Goal: Task Accomplishment & Management: Manage account settings

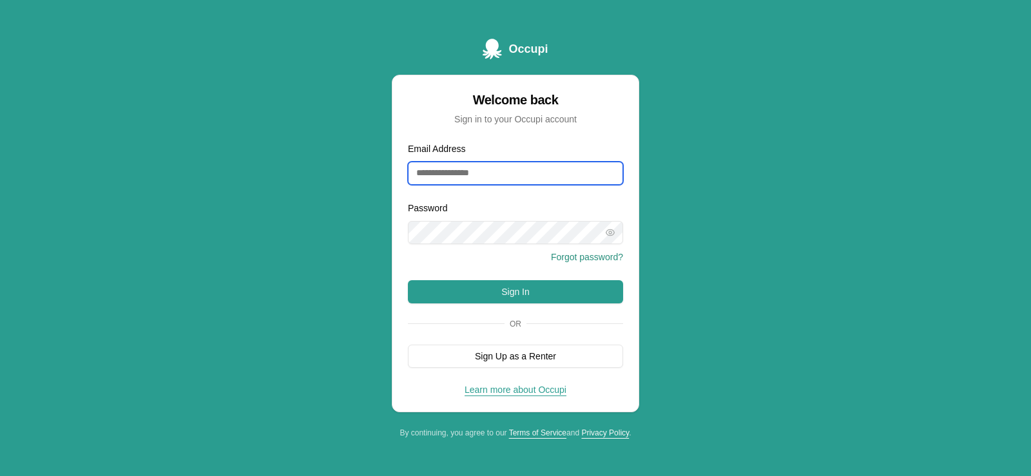
click at [435, 178] on input "Email Address" at bounding box center [515, 173] width 215 height 23
type input "**********"
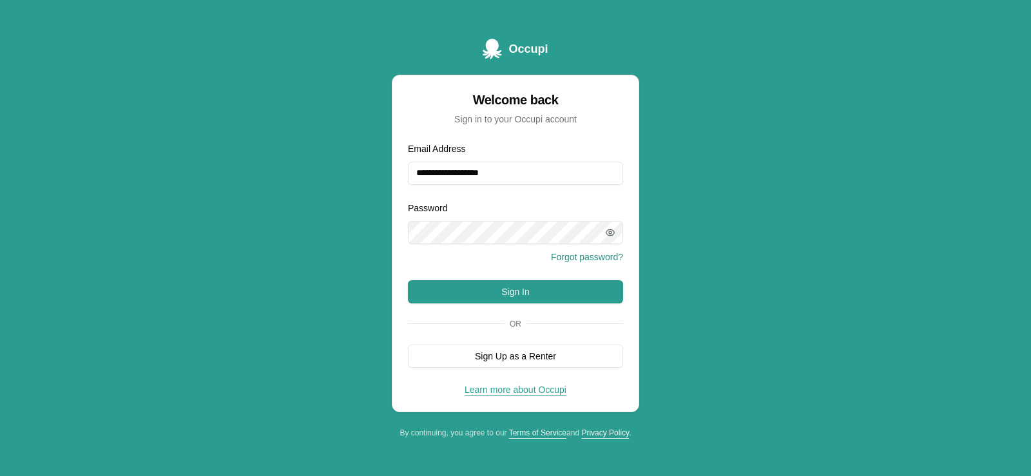
click at [610, 231] on icon "button" at bounding box center [610, 232] width 3 height 3
click at [610, 231] on icon "button" at bounding box center [610, 233] width 8 height 8
click at [612, 235] on icon "button" at bounding box center [610, 232] width 8 height 6
click at [735, 215] on div "**********" at bounding box center [515, 238] width 1031 height 476
click at [539, 289] on button "Sign In" at bounding box center [515, 291] width 215 height 23
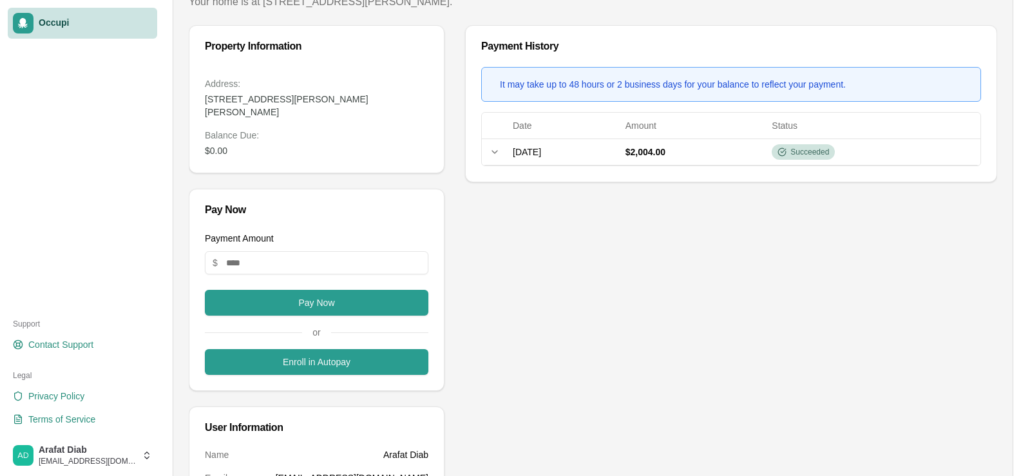
scroll to position [129, 0]
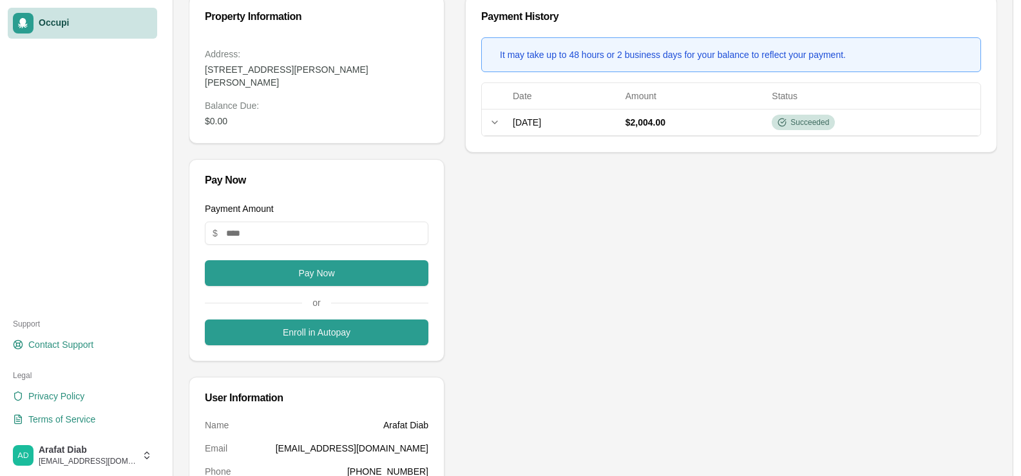
click at [582, 247] on div "Payment History It may take up to 48 hours or 2 business days for your balance …" at bounding box center [731, 316] width 532 height 643
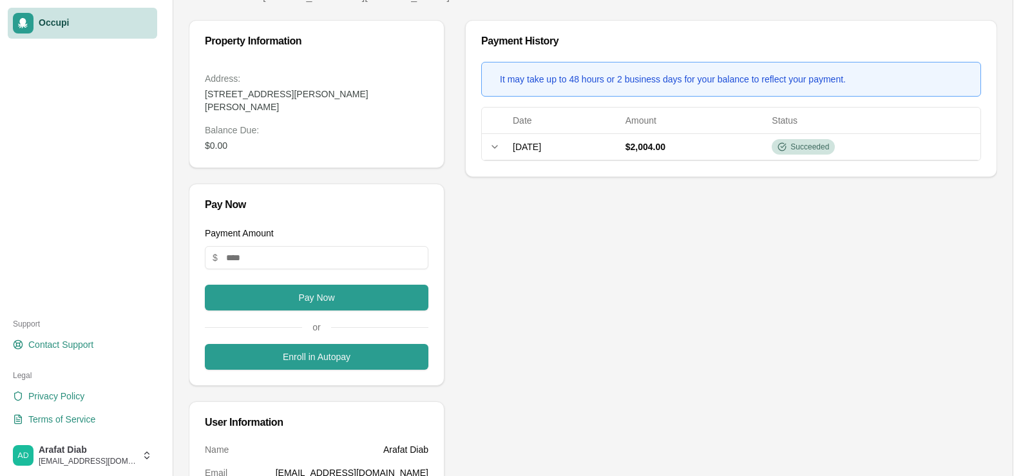
scroll to position [0, 0]
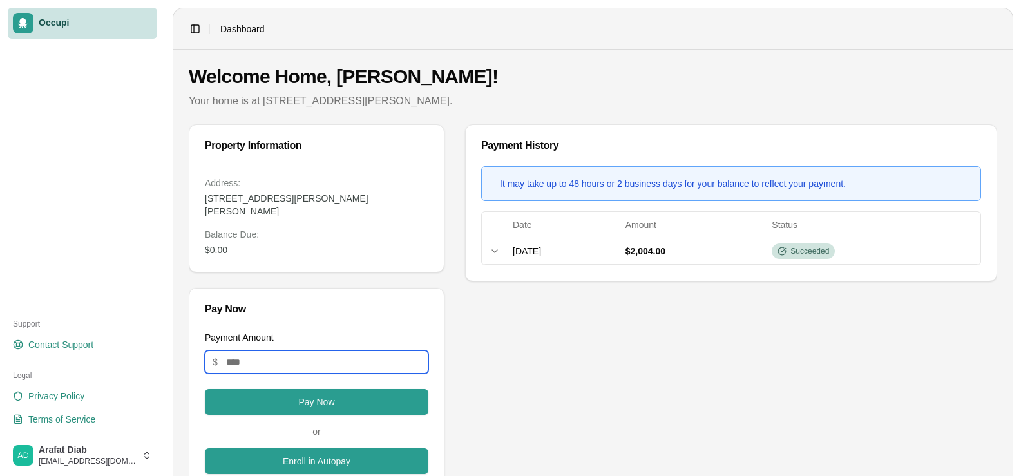
click at [264, 351] on input "Payment Amount" at bounding box center [317, 362] width 224 height 23
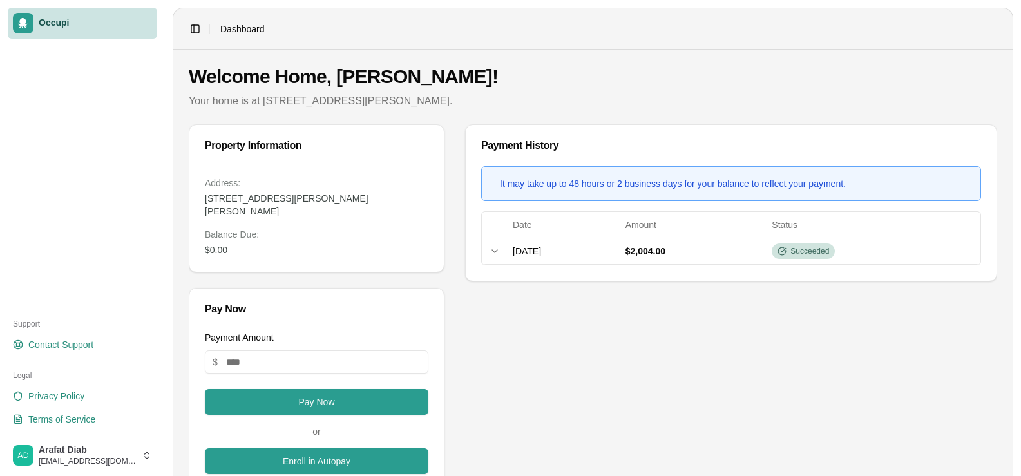
click at [616, 330] on div "Payment History It may take up to 48 hours or 2 business days for your balance …" at bounding box center [731, 445] width 532 height 643
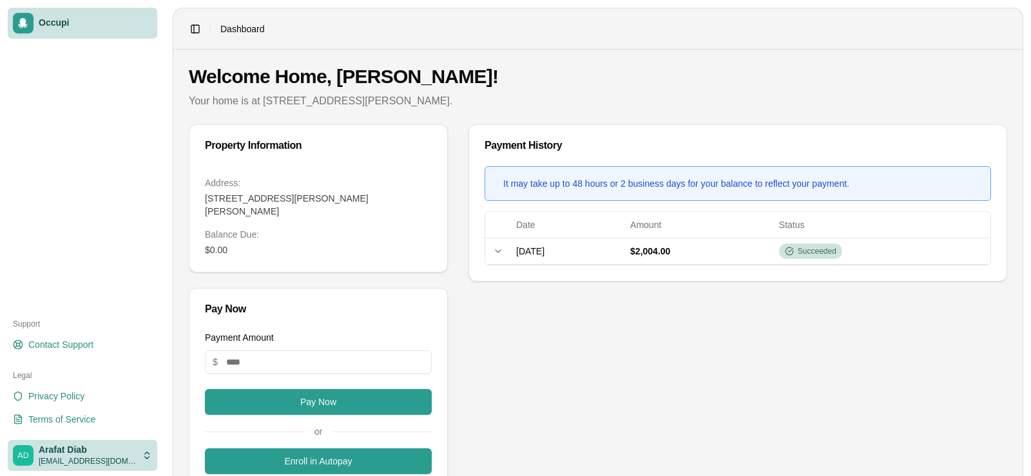
click at [146, 457] on html "Occupi Support Contact Support Legal Privacy Policy Terms of Service Arafat Dia…" at bounding box center [515, 238] width 1031 height 476
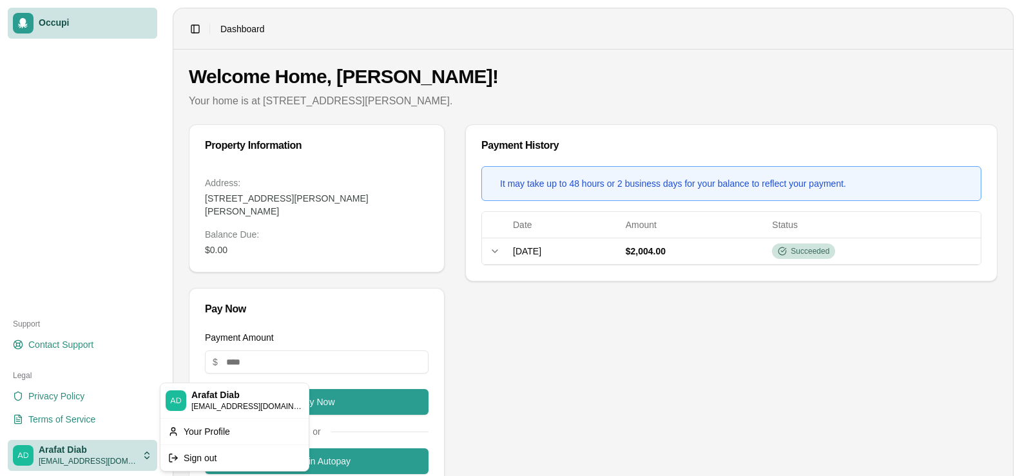
click at [146, 457] on html "Occupi Support Contact Support Legal Privacy Policy Terms of Service Arafat Dia…" at bounding box center [515, 238] width 1031 height 476
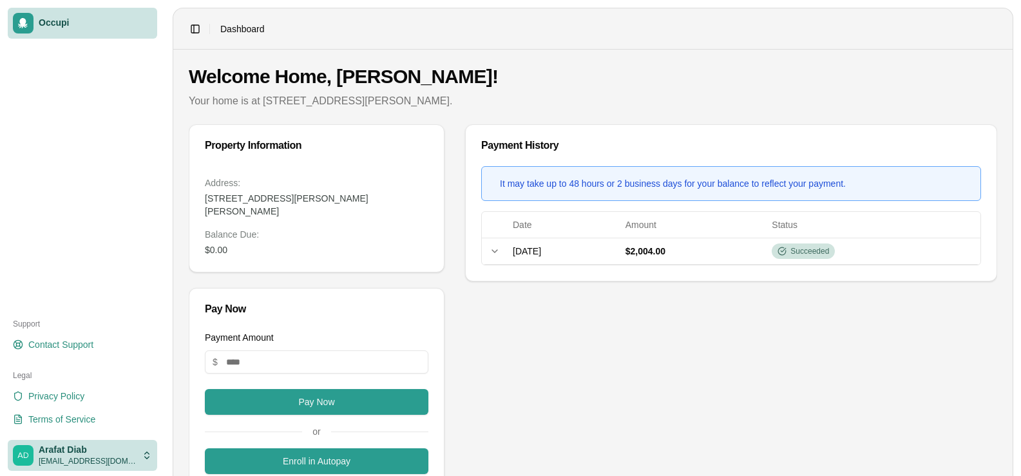
click at [146, 457] on html "Occupi Support Contact Support Legal Privacy Policy Terms of Service Arafat Dia…" at bounding box center [510, 238] width 1021 height 476
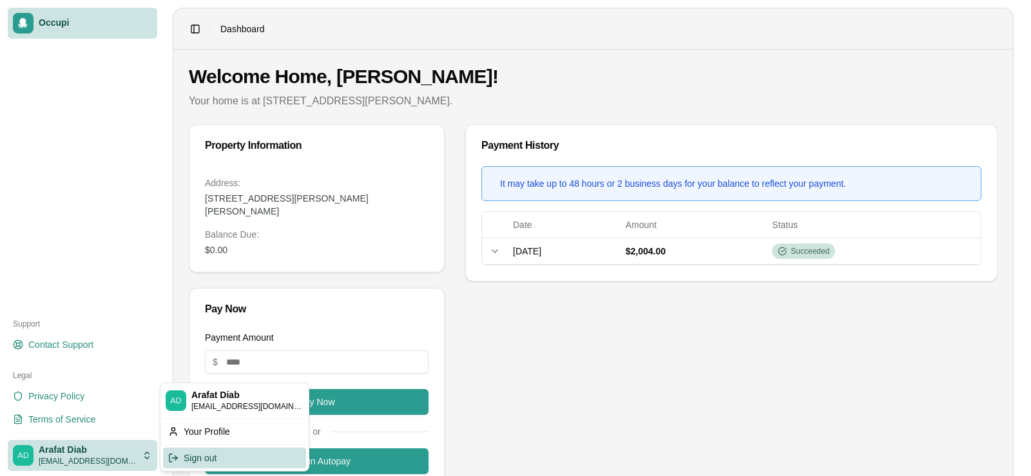
click at [211, 459] on div "Sign out" at bounding box center [234, 458] width 143 height 21
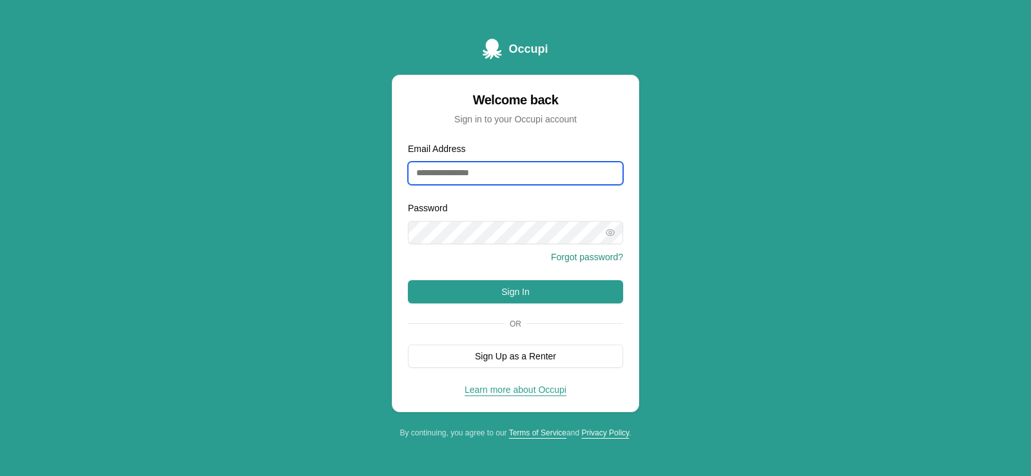
click at [478, 179] on input "Email Address" at bounding box center [515, 173] width 215 height 23
type input "**********"
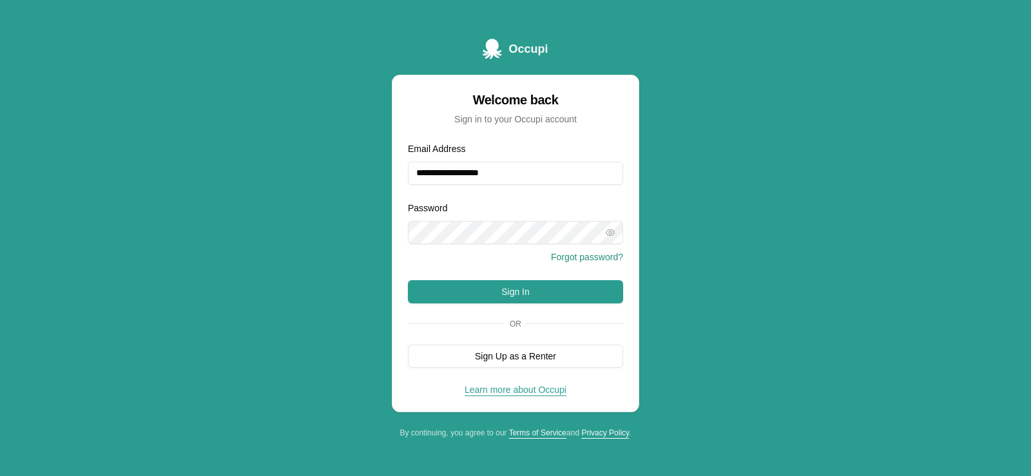
click at [664, 212] on div "**********" at bounding box center [515, 238] width 1031 height 476
click at [581, 287] on button "Sign In" at bounding box center [515, 291] width 215 height 23
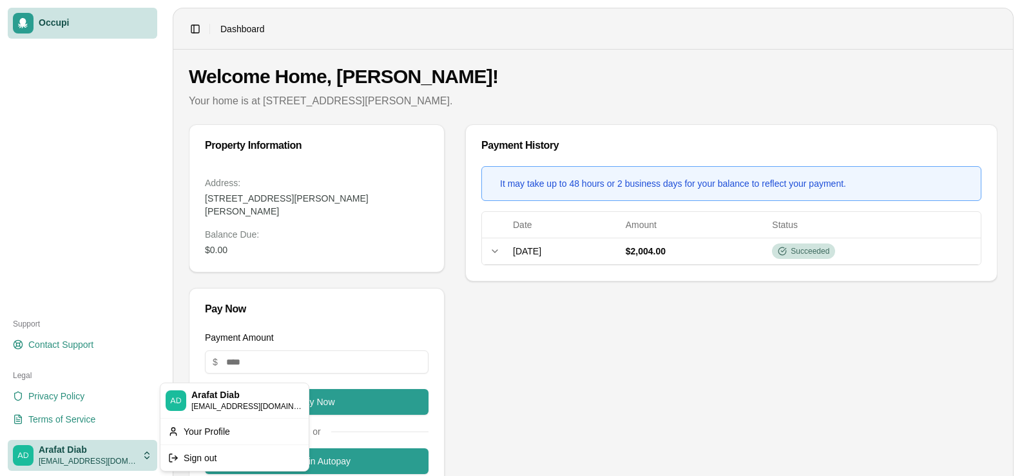
click at [147, 452] on html "Occupi Support Contact Support Legal Privacy Policy Terms of Service Arafat Dia…" at bounding box center [515, 238] width 1031 height 476
click at [198, 453] on div "Sign out" at bounding box center [234, 458] width 143 height 21
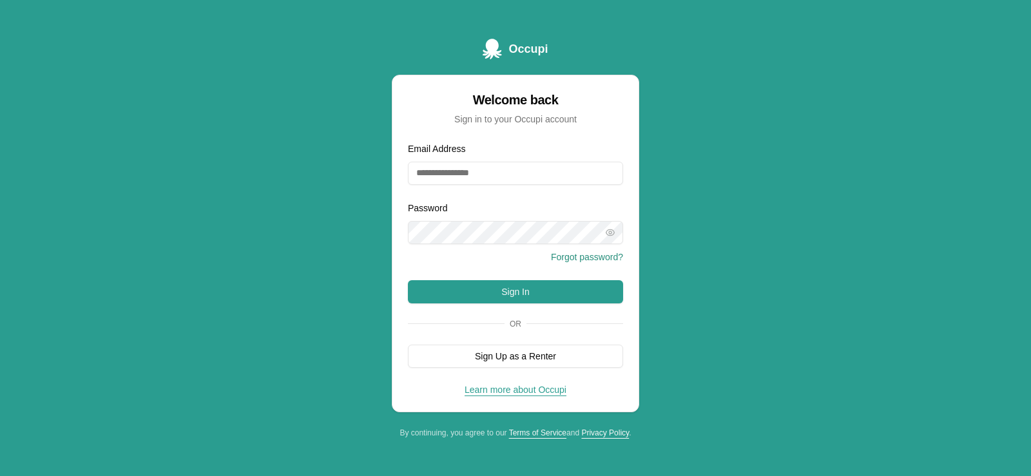
click at [674, 153] on div "Occupi Welcome back Sign in to your Occupi account Email Address Password Forgo…" at bounding box center [515, 238] width 1031 height 476
